Goal: Transaction & Acquisition: Purchase product/service

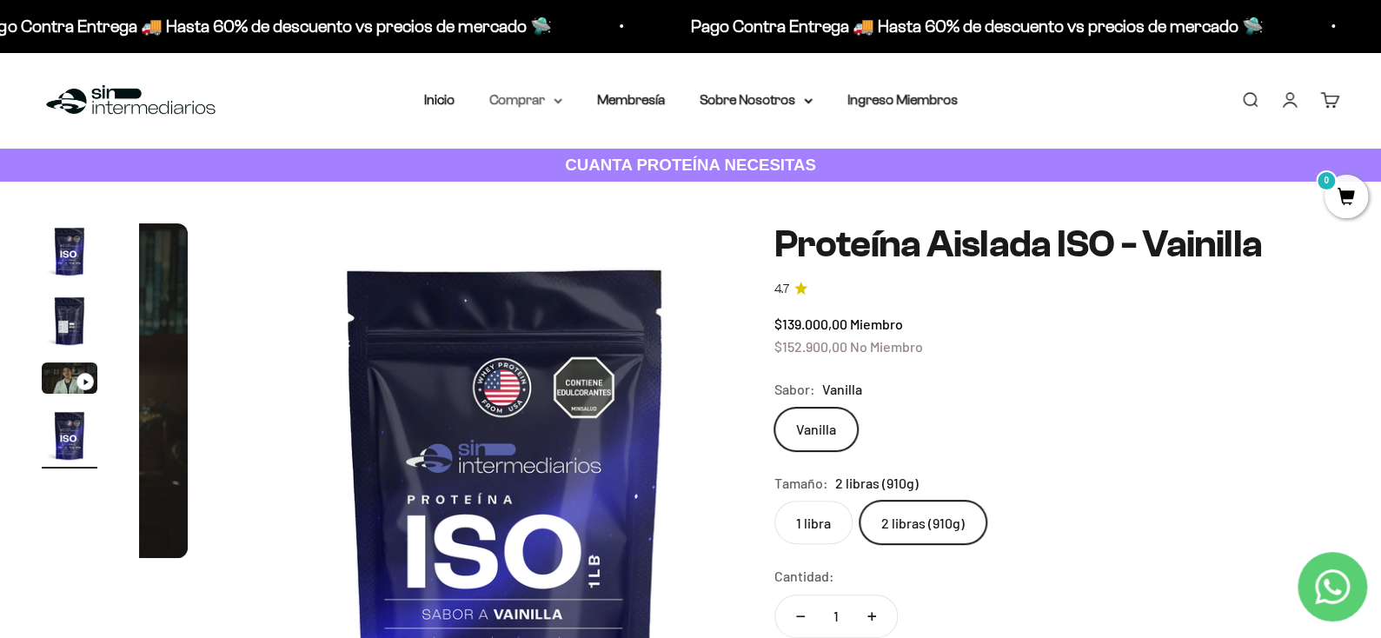
click at [560, 105] on summary "Comprar" at bounding box center [525, 100] width 73 height 23
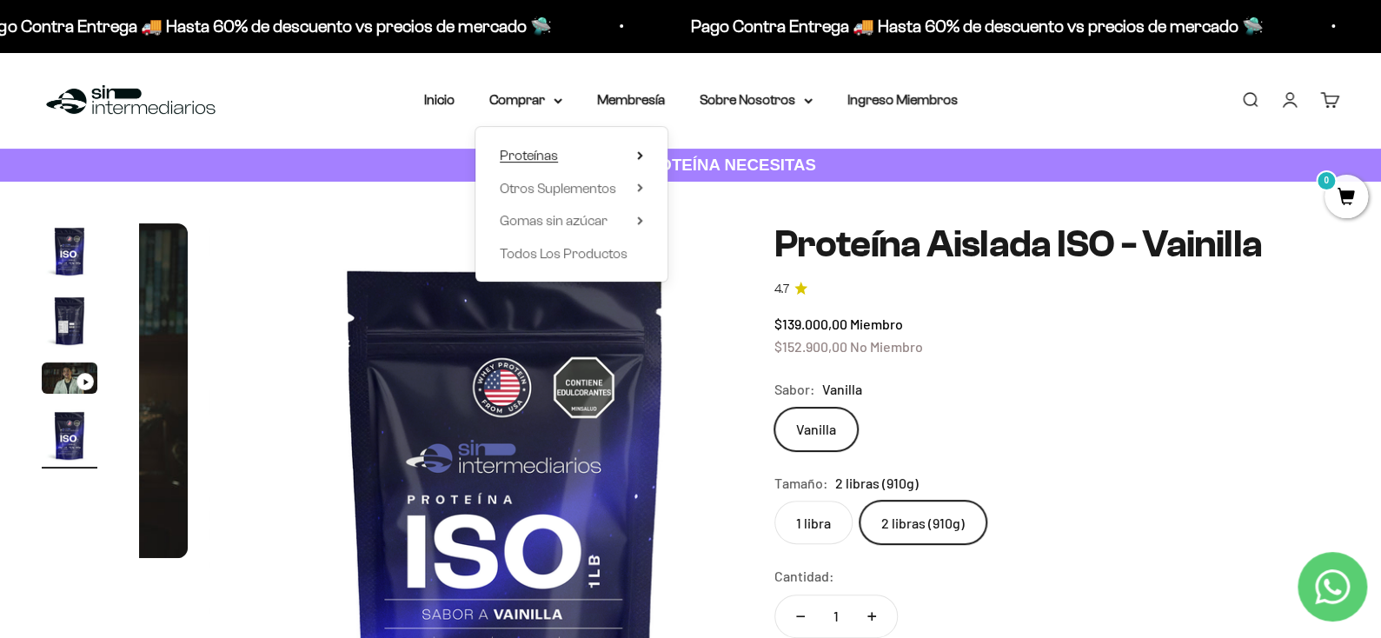
click at [637, 154] on icon at bounding box center [640, 155] width 6 height 9
click at [709, 222] on link "Iso" at bounding box center [729, 220] width 75 height 23
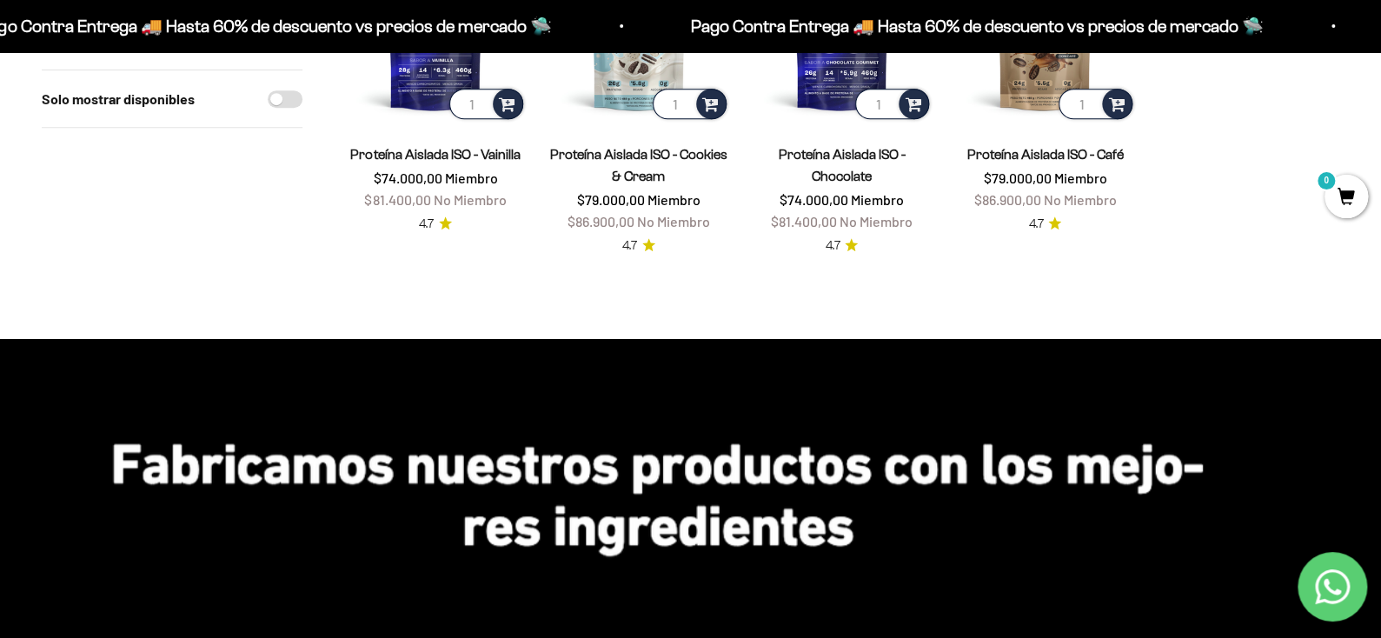
scroll to position [87, 0]
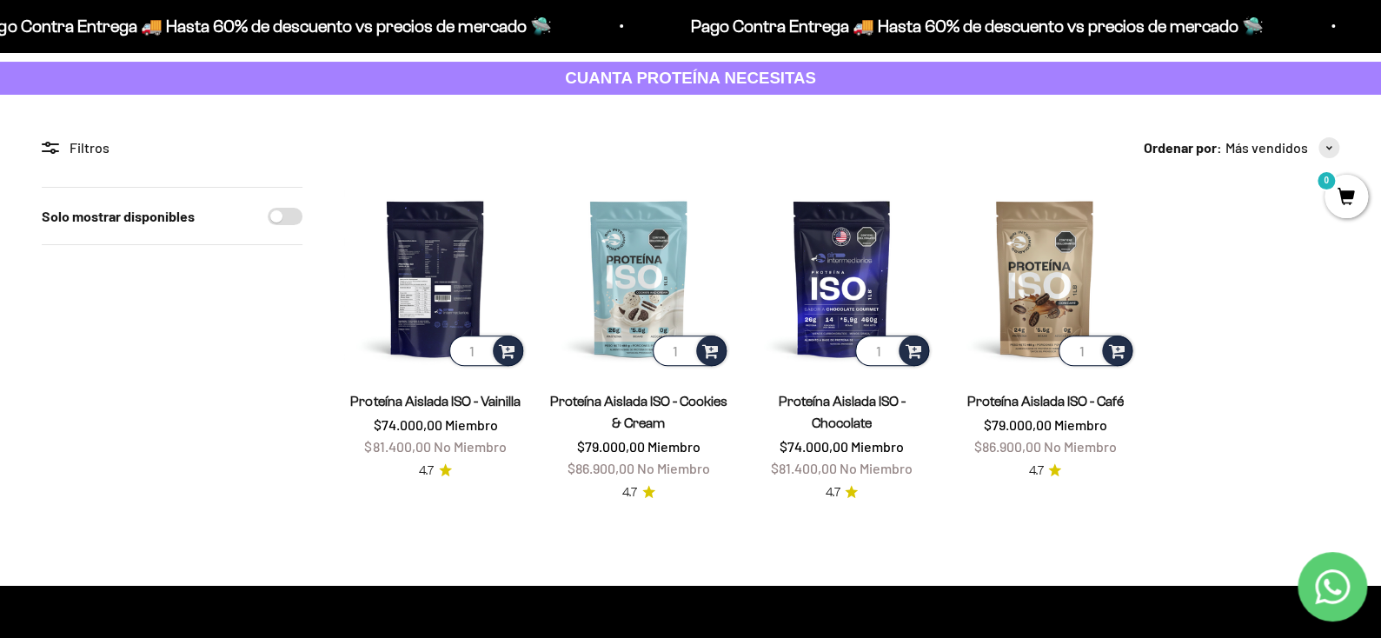
click at [478, 304] on img at bounding box center [435, 278] width 183 height 183
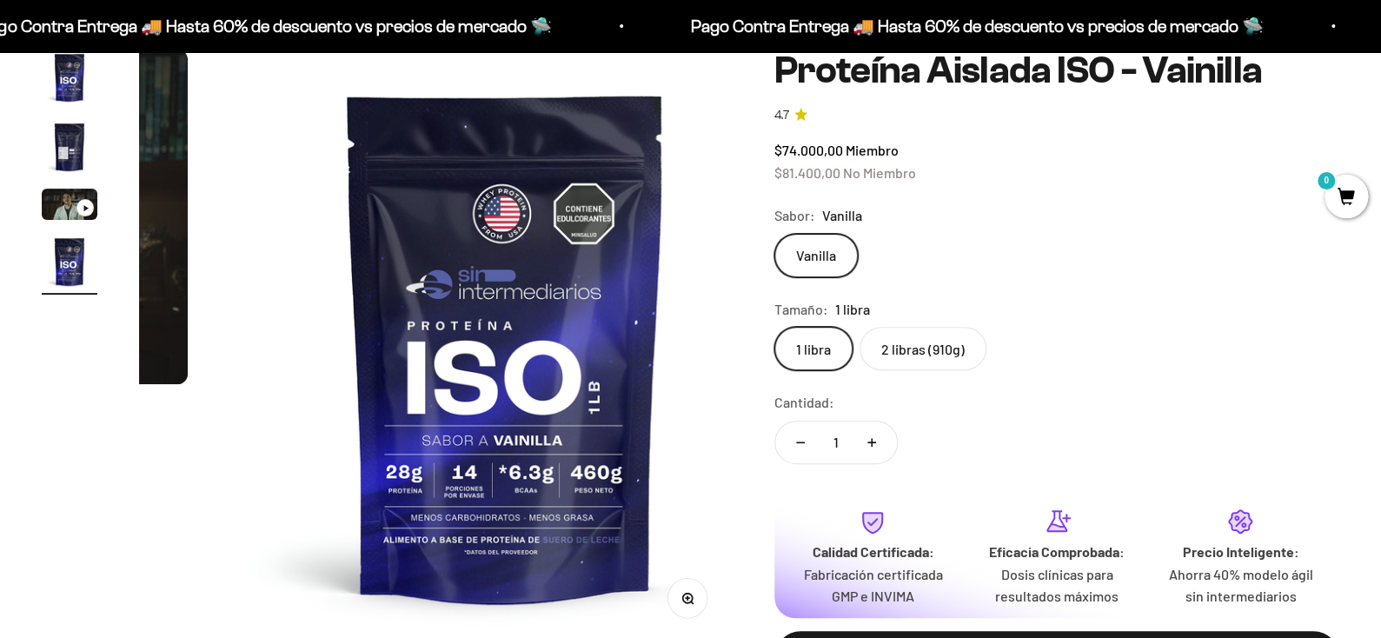
scroll to position [0, 1773]
click at [920, 367] on label "2 libras (910g)" at bounding box center [923, 348] width 127 height 43
click at [774, 327] on input "2 libras (910g)" at bounding box center [774, 326] width 1 height 1
